Goal: Find specific page/section: Find specific page/section

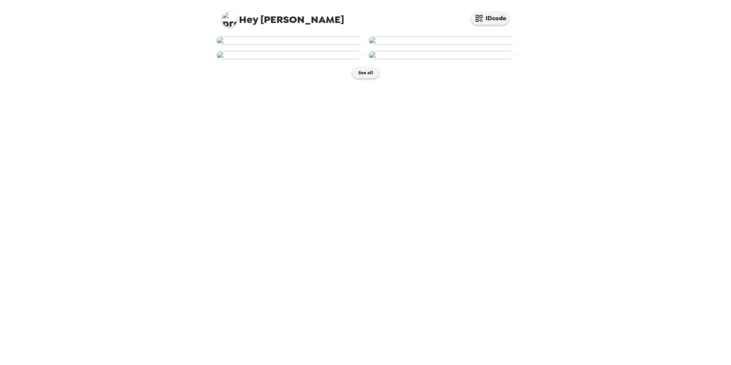
scroll to position [67, 0]
click at [356, 78] on button "See all" at bounding box center [365, 72] width 27 height 11
click at [368, 78] on button "See all" at bounding box center [365, 72] width 27 height 11
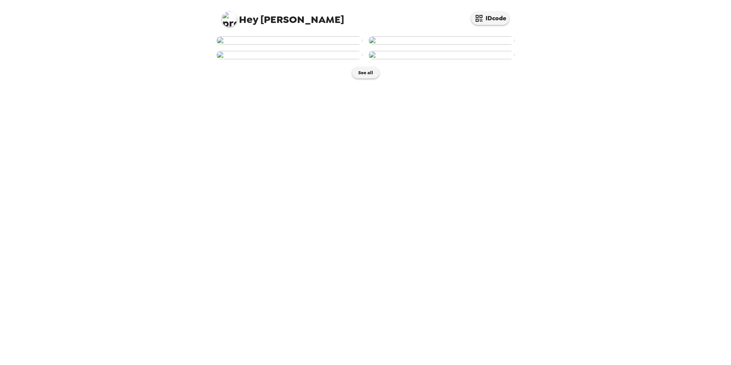
scroll to position [67, 0]
click at [364, 78] on button "See all" at bounding box center [365, 72] width 27 height 11
click at [360, 78] on button "See all" at bounding box center [365, 72] width 27 height 11
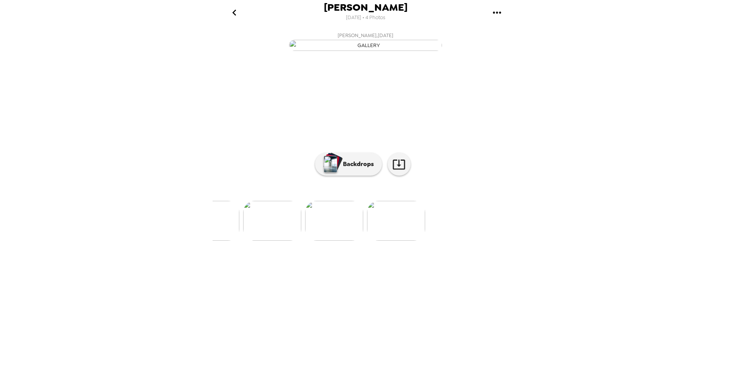
scroll to position [0, 186]
